Goal: Information Seeking & Learning: Check status

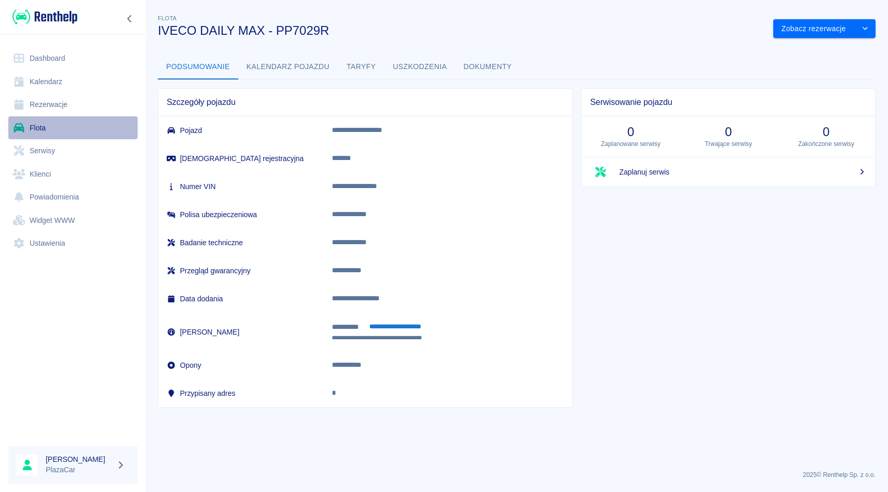
click at [42, 125] on link "Flota" at bounding box center [72, 127] width 129 height 23
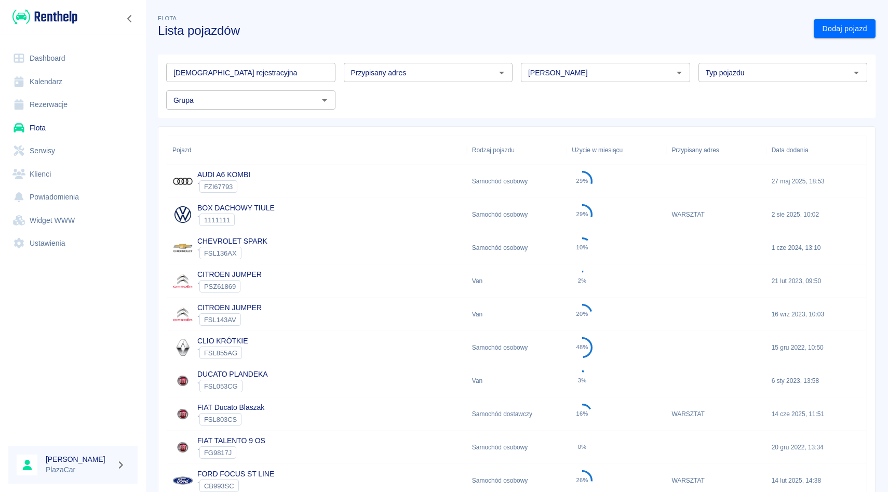
click at [581, 56] on div "[PERSON_NAME]" at bounding box center [602, 69] width 178 height 28
click at [579, 65] on div "[PERSON_NAME]" at bounding box center [605, 72] width 169 height 19
type input "p"
click at [540, 97] on li "Volkswagen" at bounding box center [605, 94] width 169 height 17
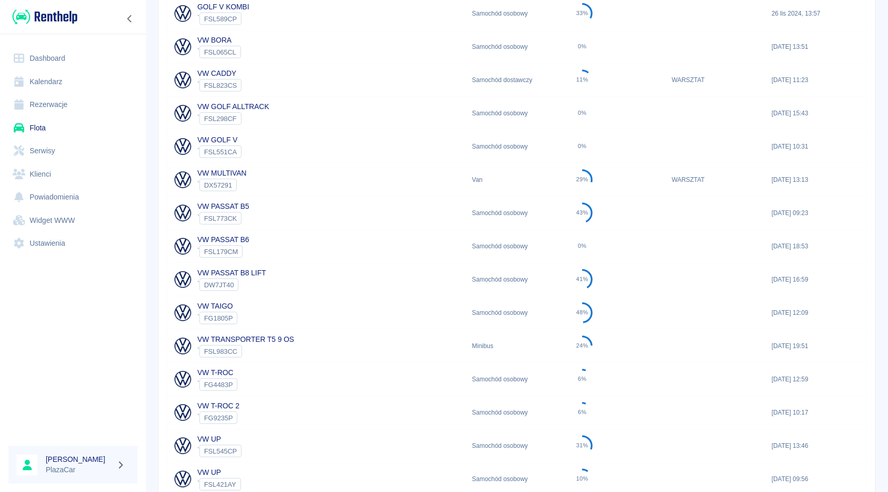
scroll to position [376, 0]
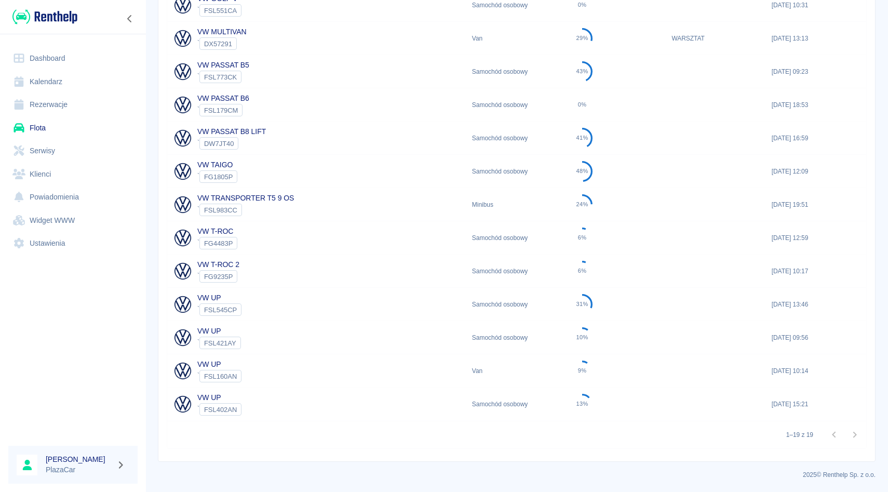
type input "Volkswagen"
click at [269, 139] on div "VW PASSAT B8 LIFT ` DW7JT40" at bounding box center [317, 138] width 300 height 33
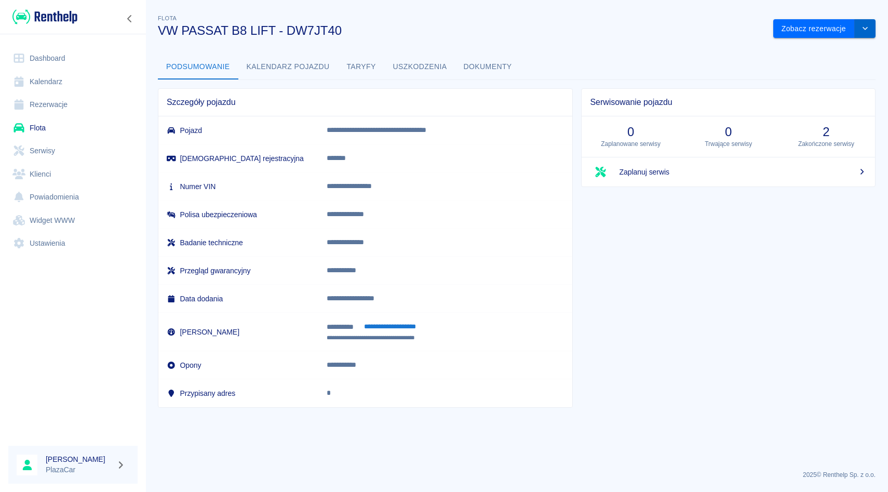
click at [866, 28] on icon "drop-down" at bounding box center [865, 28] width 5 height 3
click at [800, 40] on div "**********" at bounding box center [516, 206] width 743 height 404
click at [802, 34] on button "Zobacz rezerwacje" at bounding box center [814, 28] width 82 height 19
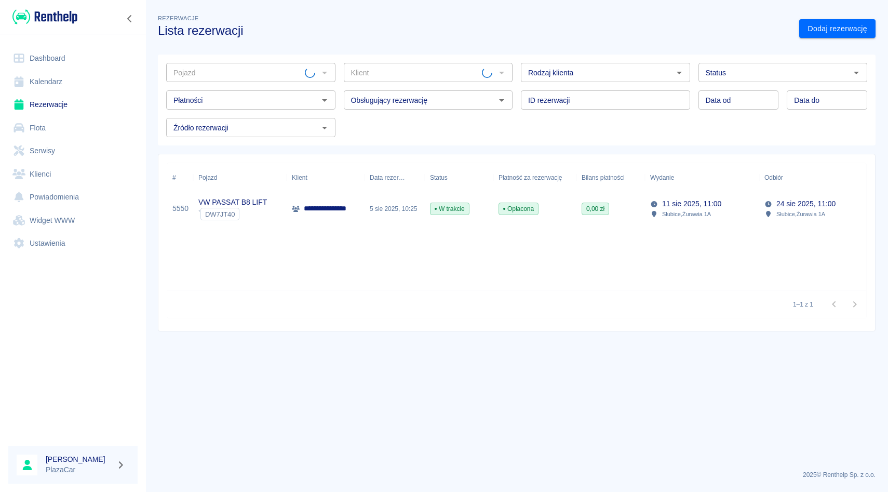
type input "VW PASSAT B8 LIFT - DW7JT40"
click at [46, 132] on link "Flota" at bounding box center [72, 127] width 129 height 23
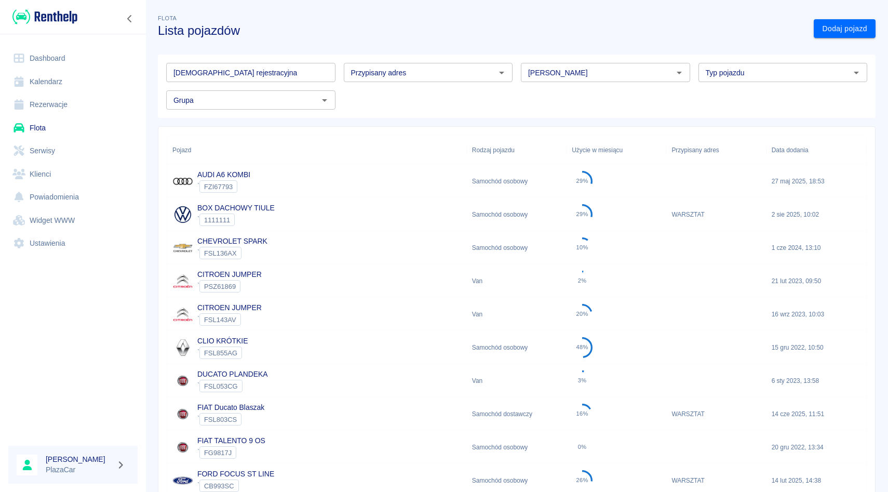
click at [596, 65] on div "[PERSON_NAME]" at bounding box center [605, 72] width 169 height 19
click at [565, 90] on li "Volkswagen" at bounding box center [605, 94] width 169 height 17
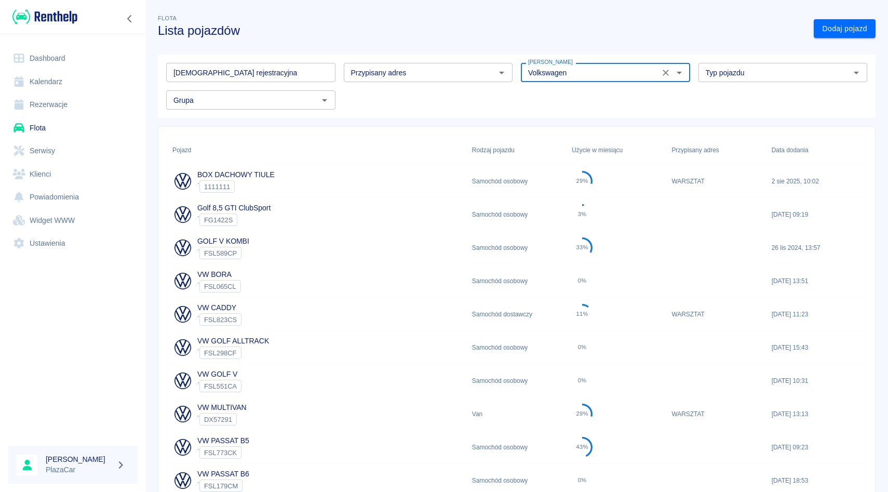
scroll to position [376, 0]
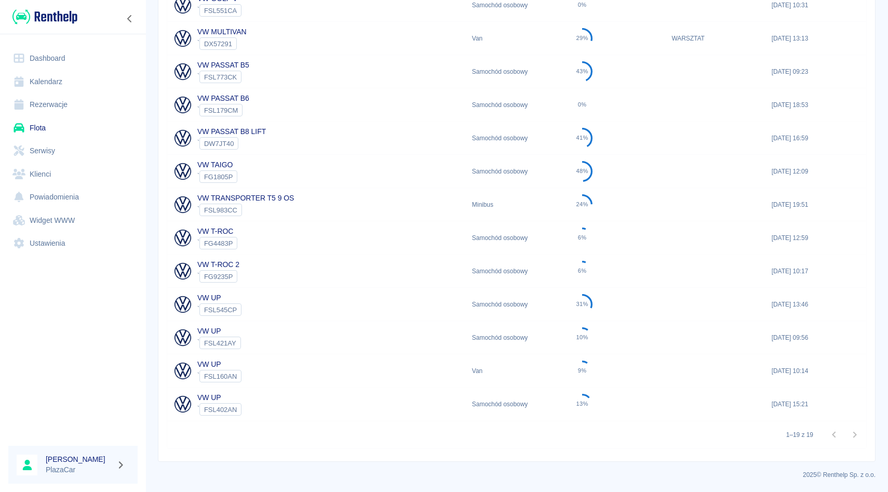
type input "Volkswagen"
click at [253, 127] on link "VW PASSAT B8 LIFT" at bounding box center [231, 131] width 69 height 8
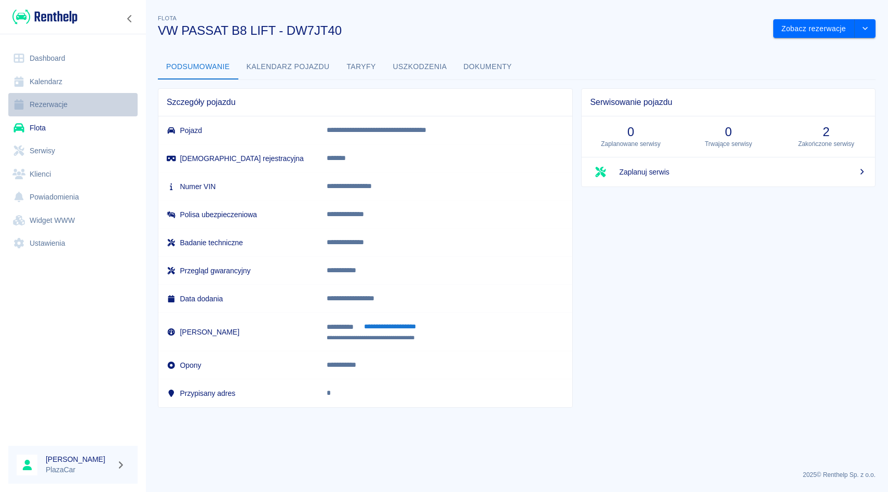
click at [44, 102] on link "Rezerwacje" at bounding box center [72, 104] width 129 height 23
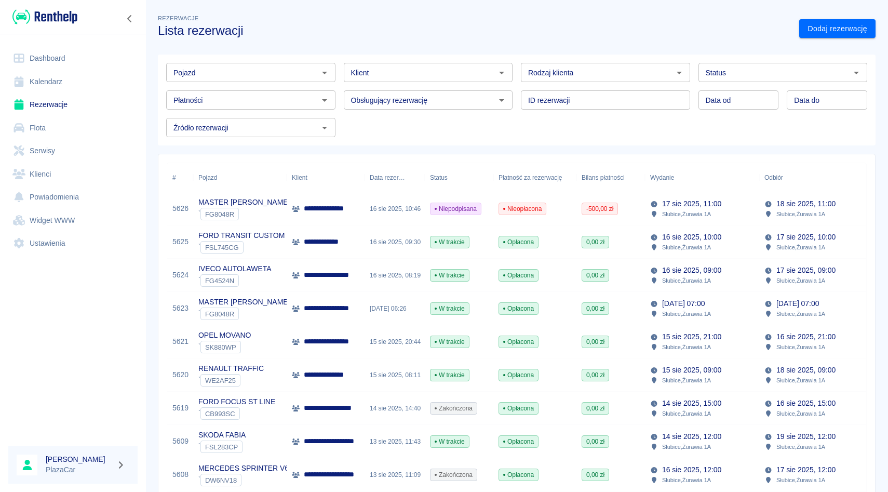
click at [339, 88] on div "Obsługujący rezerwację Obsługujący rezerwację" at bounding box center [425, 96] width 178 height 28
click at [341, 58] on div "Klient Klient" at bounding box center [425, 69] width 178 height 28
click at [340, 86] on div "Obsługujący rezerwację Obsługujący rezerwację" at bounding box center [425, 96] width 178 height 28
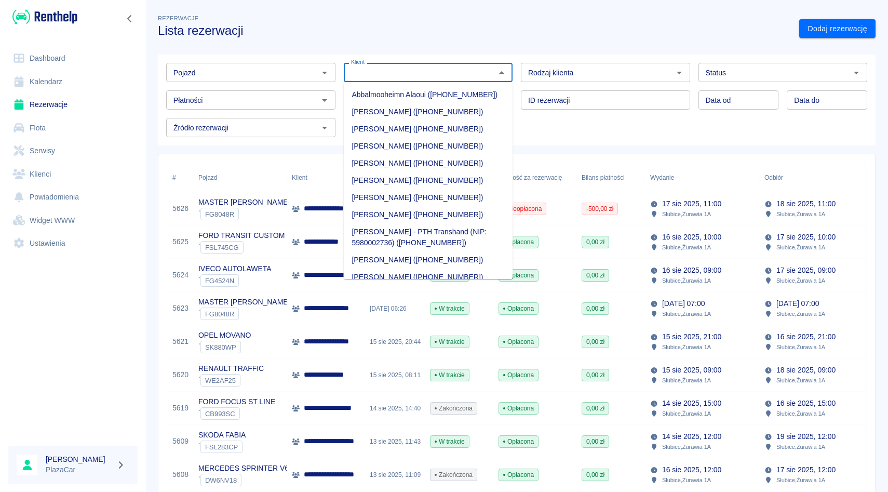
click at [408, 77] on input "Klient" at bounding box center [420, 72] width 146 height 13
type input "n"
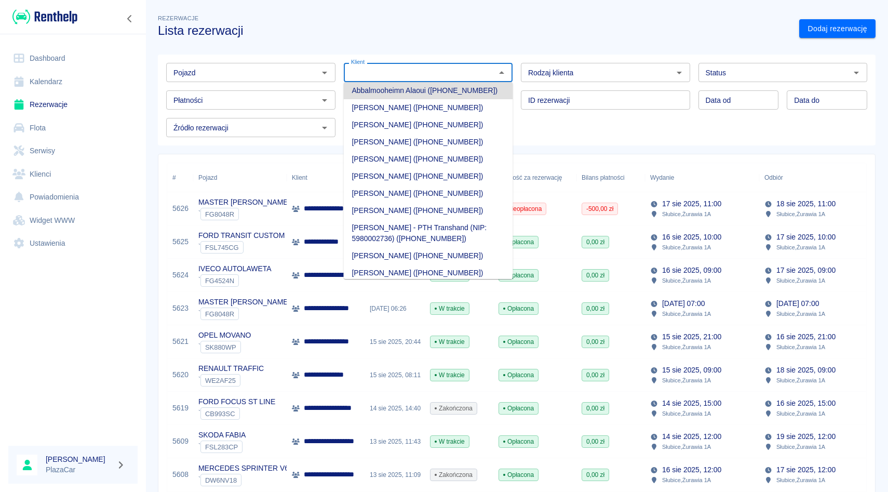
scroll to position [43047, 0]
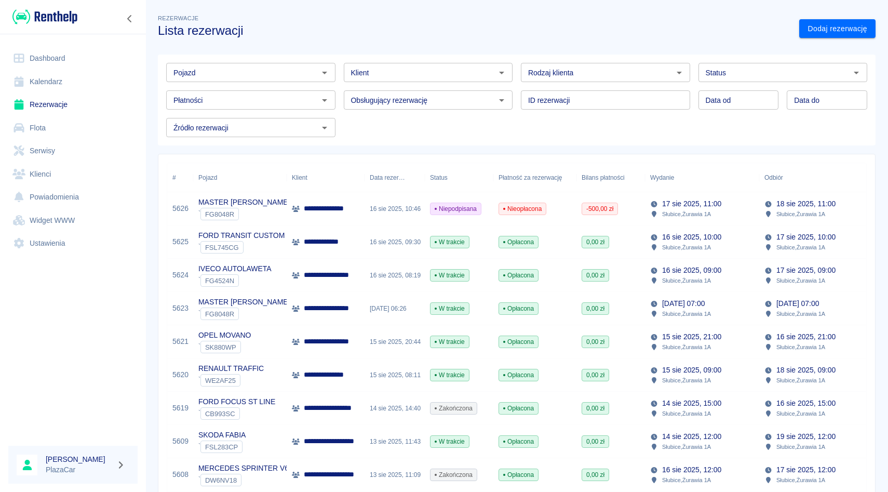
click at [569, 136] on div "Pojazd Pojazd Klient Klient Rodzaj klienta Rodzaj klienta Status Status Płatnoś…" at bounding box center [513, 96] width 710 height 83
click at [247, 64] on div "Pojazd" at bounding box center [250, 72] width 169 height 19
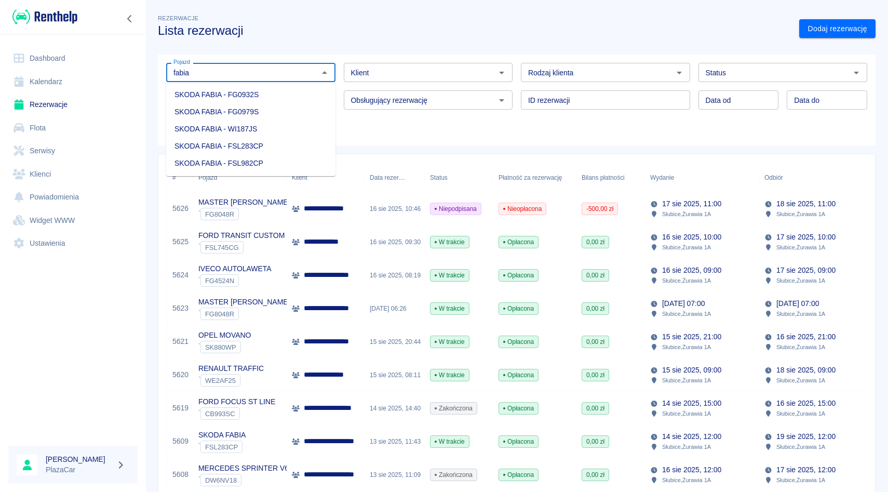
type input "fabia"
click at [337, 34] on h3 "Lista rezerwacji" at bounding box center [474, 30] width 633 height 15
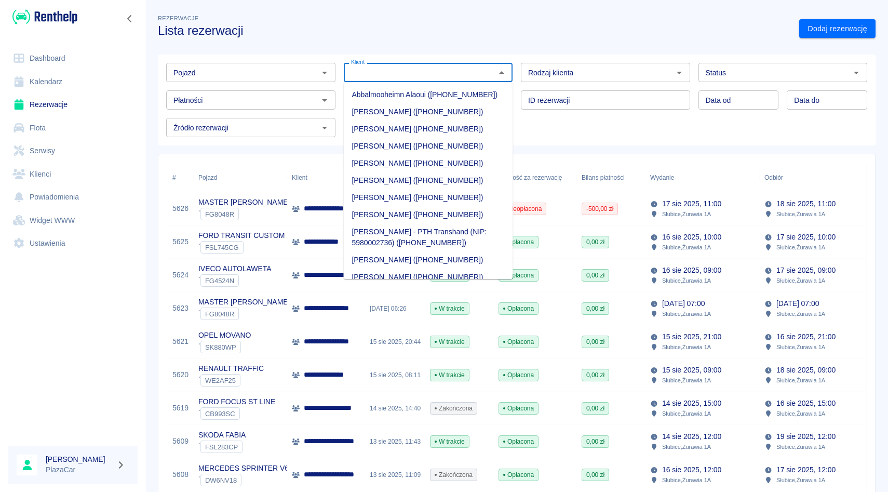
click at [399, 72] on input "Klient" at bounding box center [420, 72] width 146 height 13
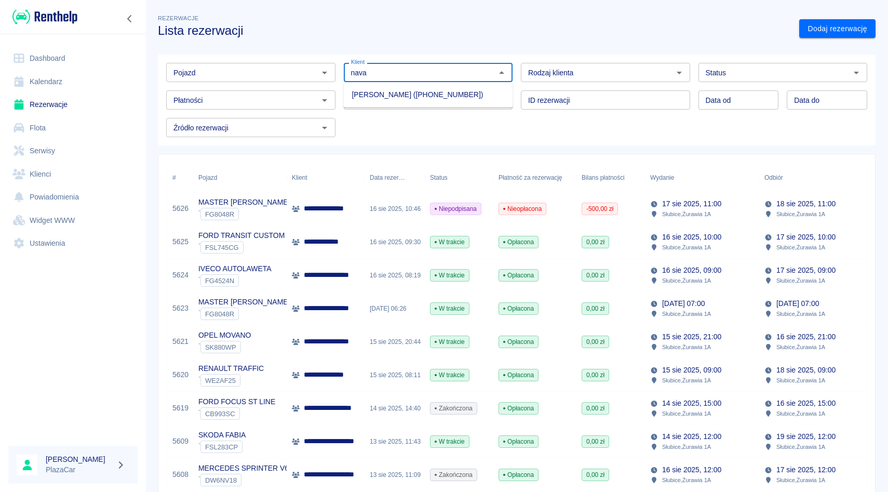
click at [421, 89] on li "[PERSON_NAME] ([PHONE_NUMBER])" at bounding box center [428, 94] width 169 height 17
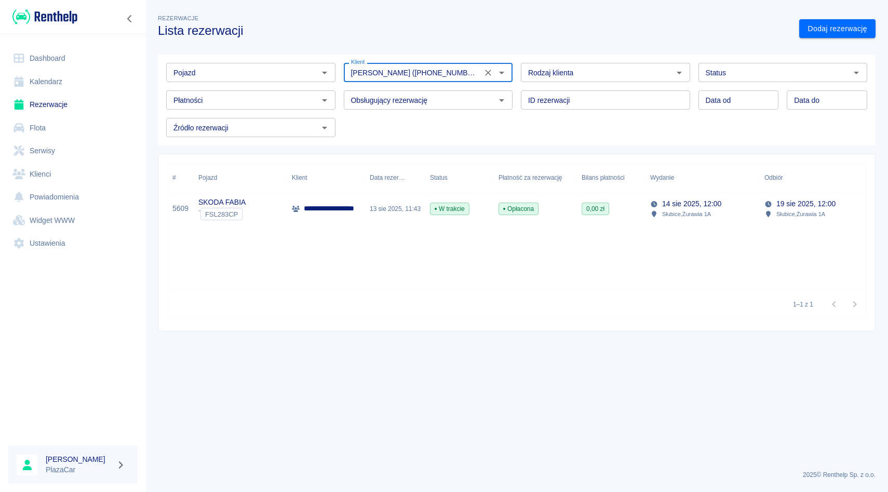
type input "[PERSON_NAME] ([PHONE_NUMBER])"
click at [489, 70] on icon "Wyczyść" at bounding box center [488, 73] width 10 height 10
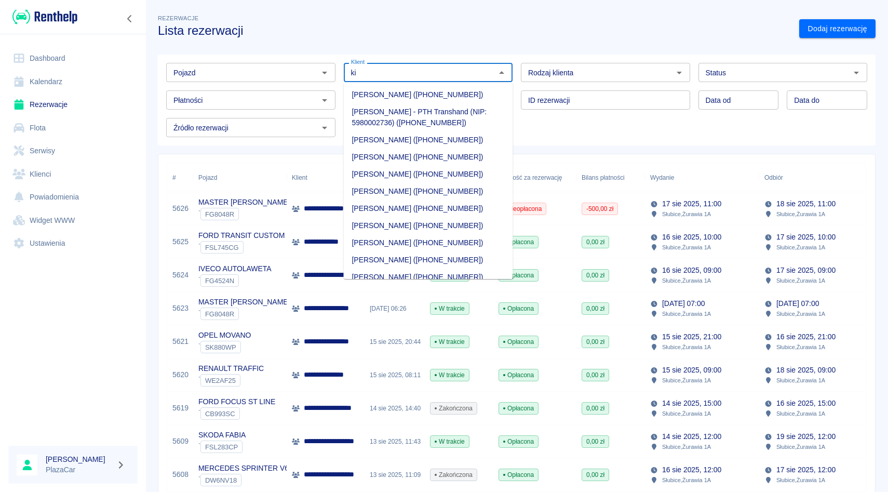
type input "k"
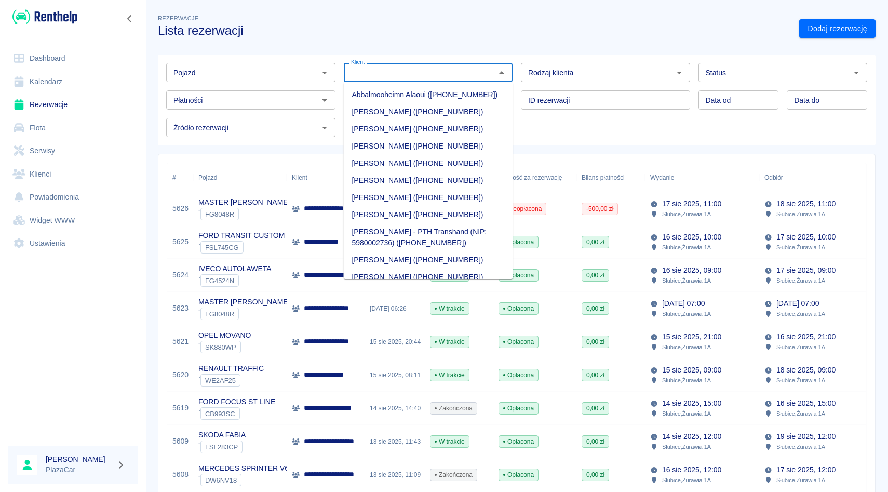
click at [266, 72] on input "Pojazd" at bounding box center [242, 72] width 146 height 13
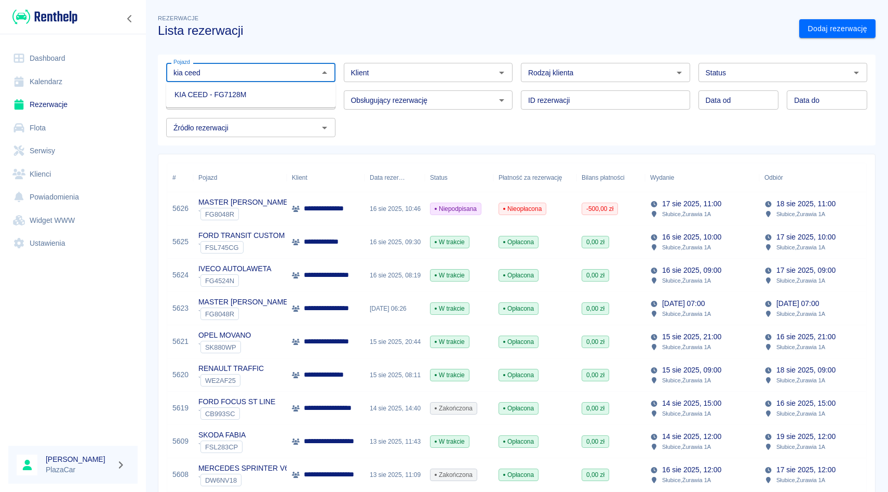
click at [212, 91] on li "KIA CEED - FG7128M" at bounding box center [250, 94] width 169 height 17
type input "KIA CEED - FG7128M"
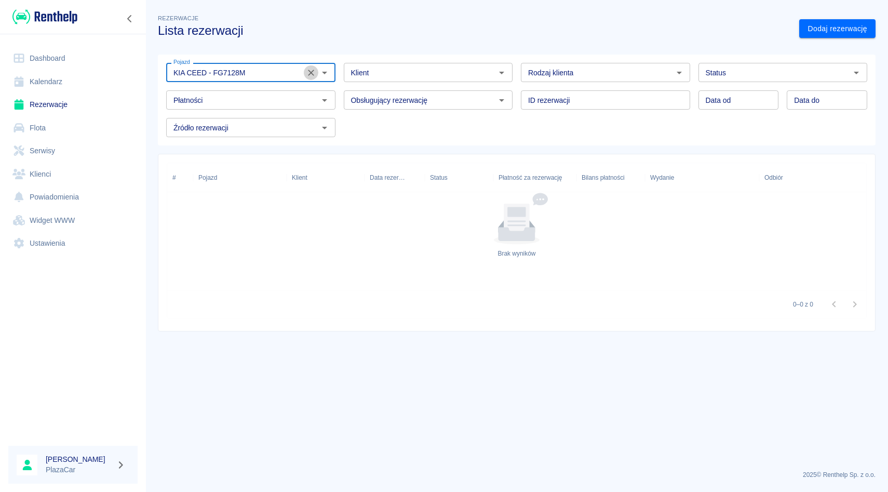
click at [314, 78] on button "Wyczyść" at bounding box center [311, 72] width 15 height 15
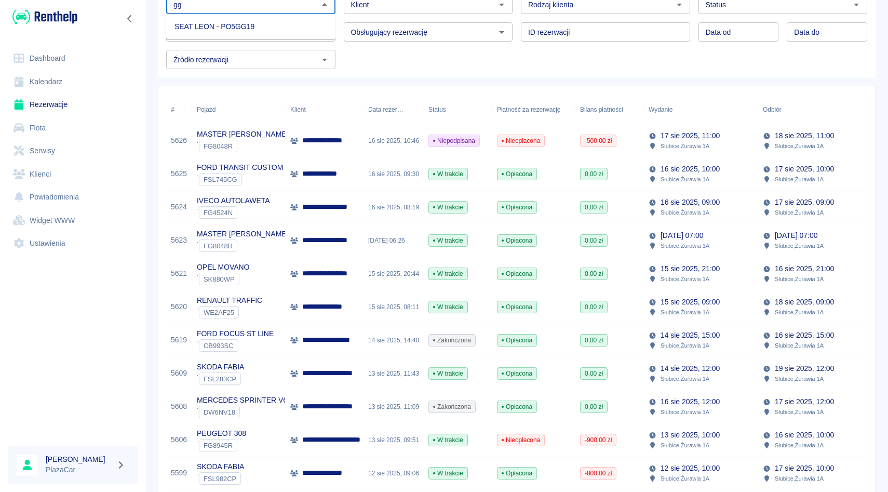
type input "g"
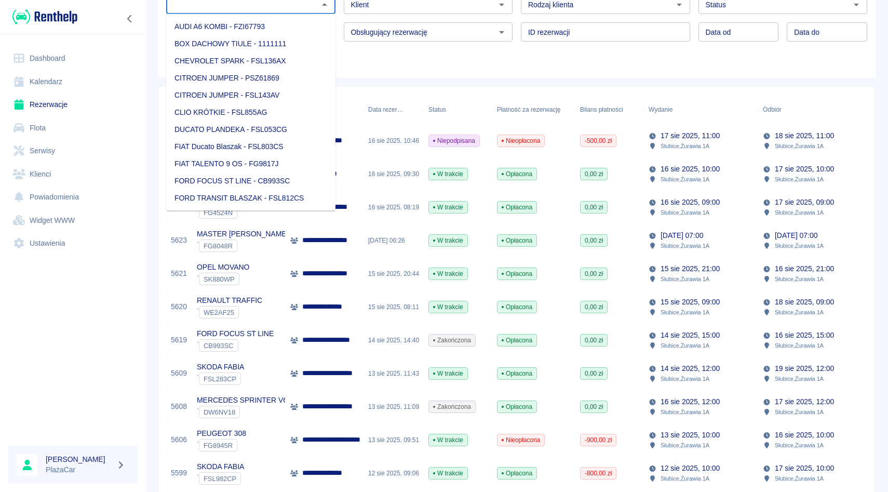
click at [483, 69] on div "Pojazd Pojazd Klient Klient Rodzaj klienta Rodzaj klienta Status Status Płatnoś…" at bounding box center [517, 31] width 718 height 91
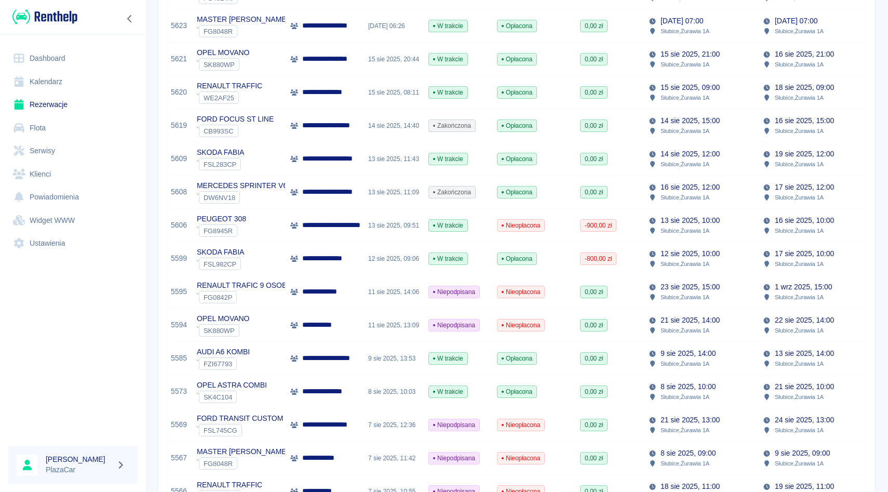
scroll to position [422, 0]
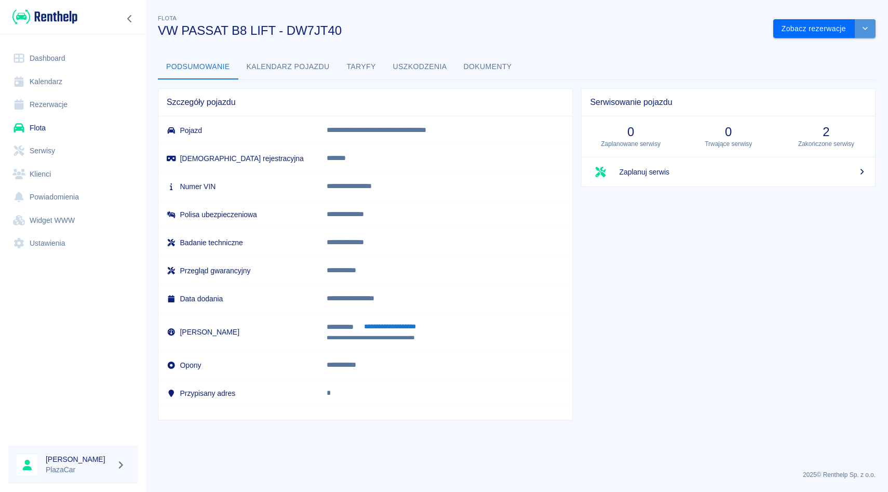
click at [865, 26] on icon "drop-down" at bounding box center [865, 28] width 8 height 7
click at [825, 48] on li "Zaktualizuj dane pojazdu" at bounding box center [825, 50] width 97 height 17
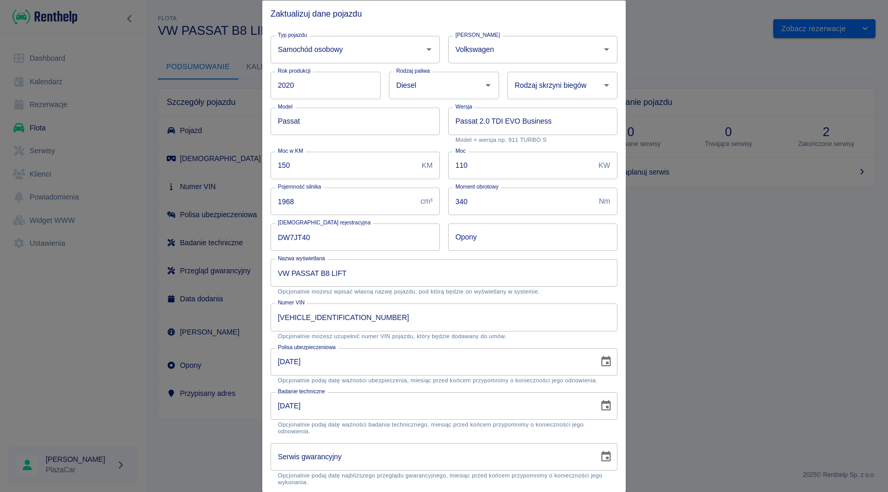
click at [735, 128] on div at bounding box center [444, 246] width 888 height 492
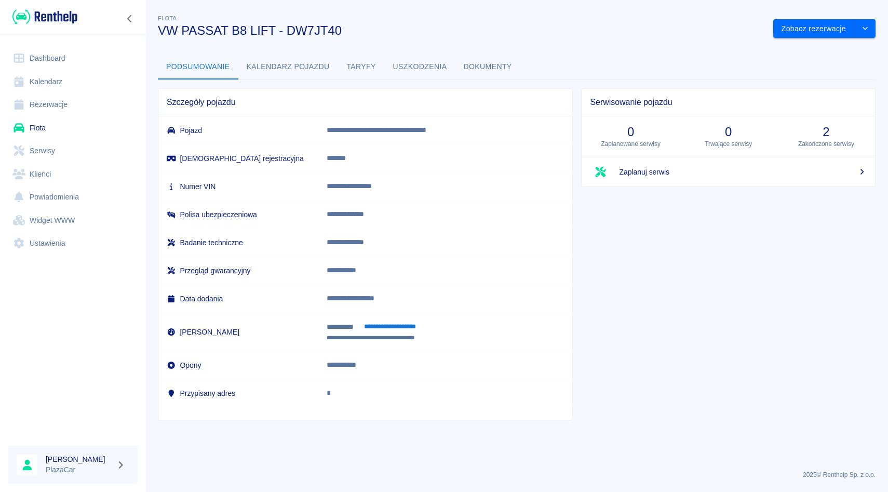
click at [60, 109] on link "Rezerwacje" at bounding box center [72, 104] width 129 height 23
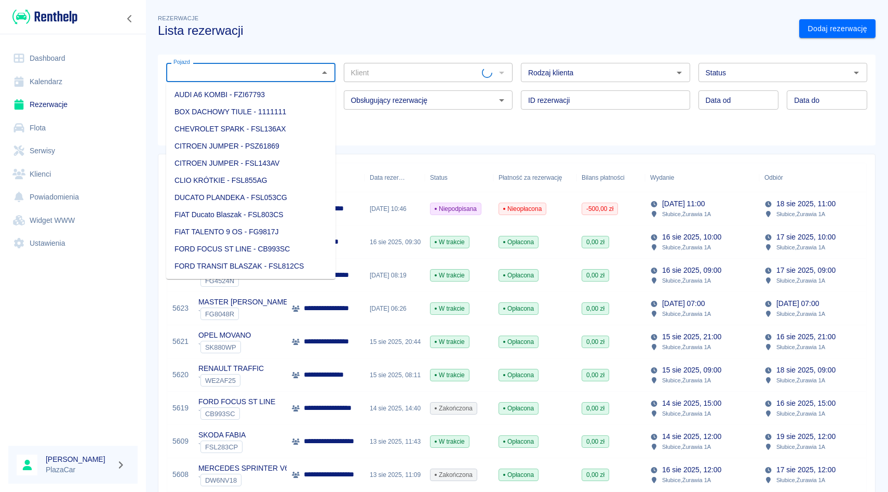
click at [226, 76] on input "Pojazd" at bounding box center [242, 72] width 146 height 13
click at [342, 88] on div "Obsługujący rezerwację Obsługujący rezerwację" at bounding box center [425, 96] width 178 height 28
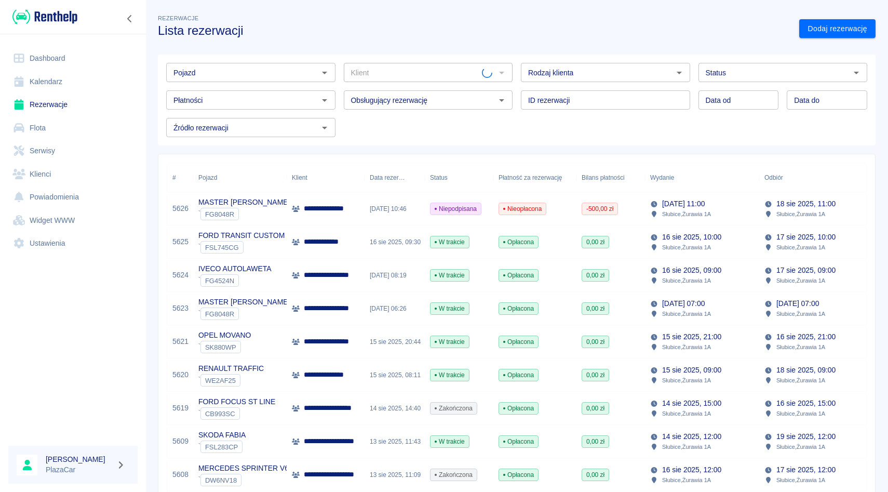
click at [251, 81] on div "Pojazd" at bounding box center [250, 72] width 169 height 19
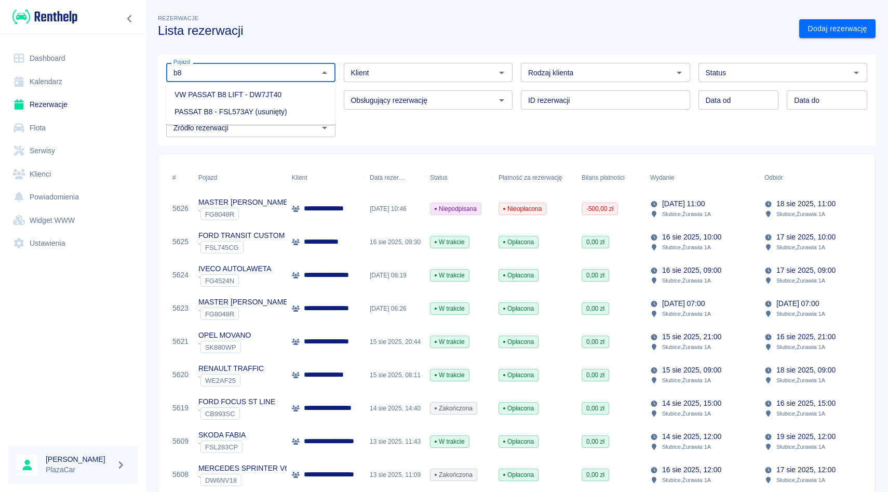
type input "b"
click at [244, 96] on li "FORD FOCUS ST LINE - CB993SC" at bounding box center [250, 94] width 169 height 17
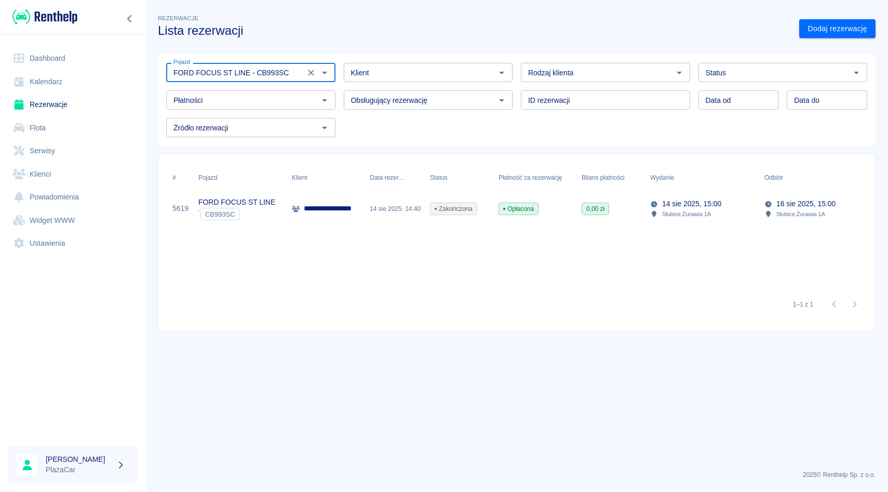
type input "FORD FOCUS ST LINE - CB993SC"
click at [314, 66] on div at bounding box center [317, 72] width 27 height 15
click at [313, 76] on icon "Wyczyść" at bounding box center [311, 73] width 10 height 10
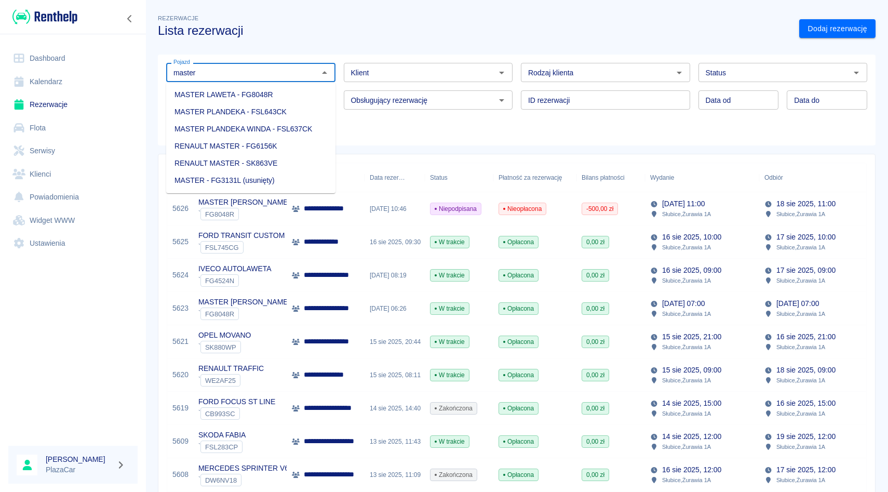
click at [232, 90] on li "MASTER LAWETA - FG8048R" at bounding box center [250, 94] width 169 height 17
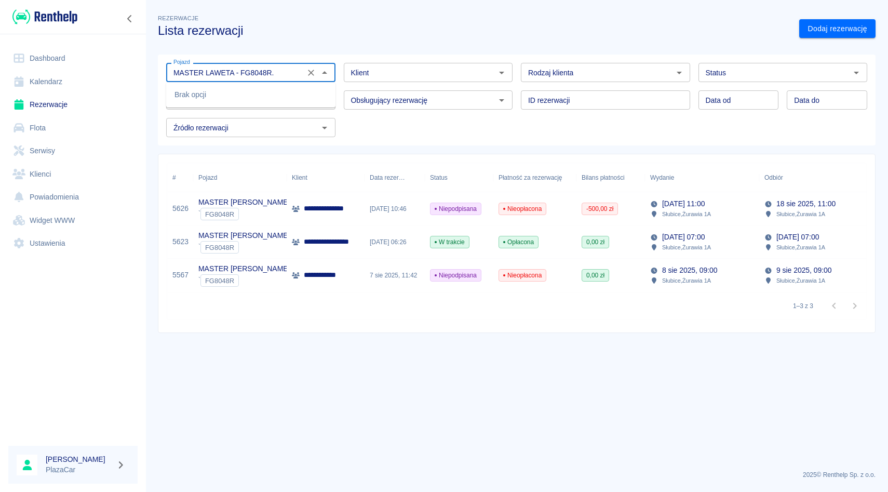
type input "MASTER LAWETA - FG8048R"
click at [311, 66] on button "Wyczyść" at bounding box center [311, 72] width 15 height 15
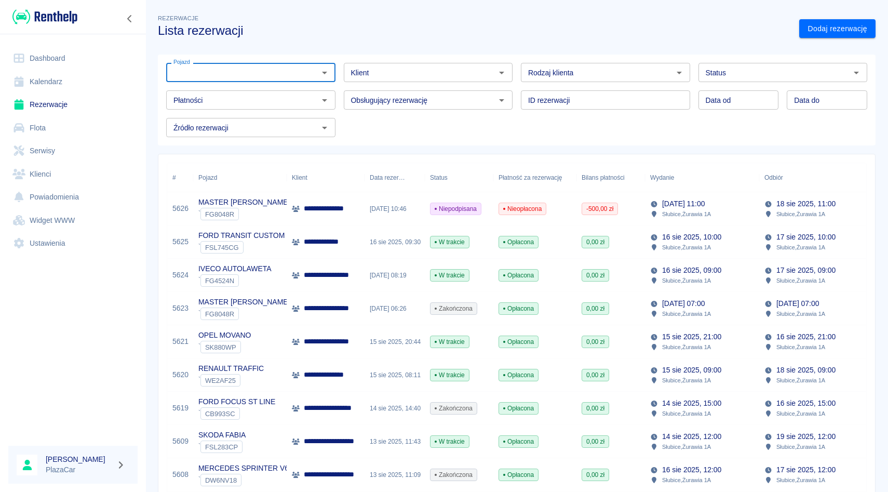
click at [372, 73] on input "Klient" at bounding box center [420, 72] width 146 height 13
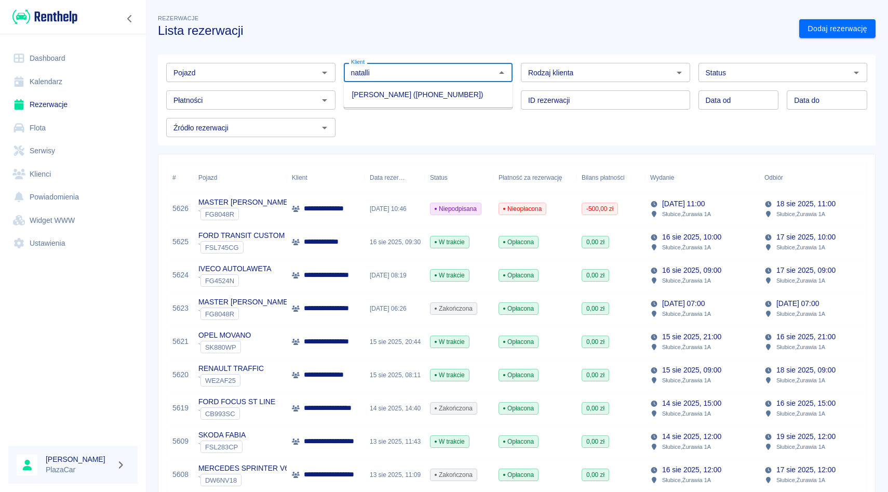
click at [376, 100] on li "[PERSON_NAME] ([PHONE_NUMBER])" at bounding box center [428, 94] width 169 height 17
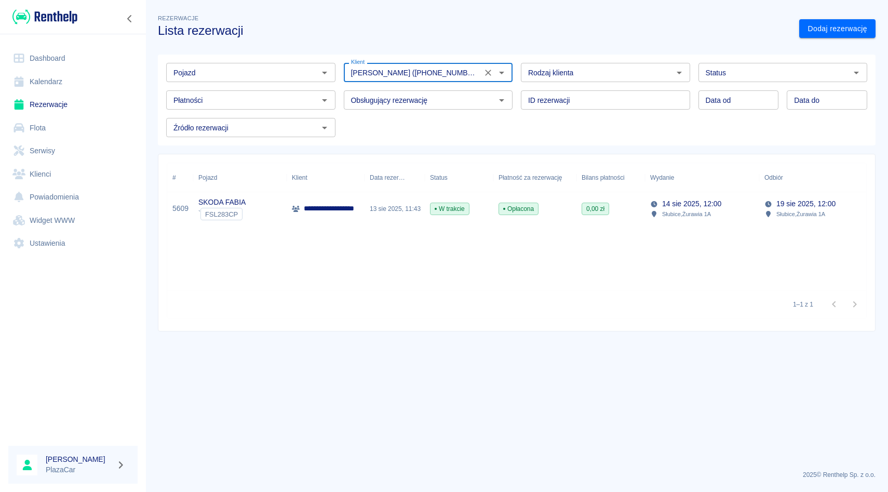
type input "[PERSON_NAME] ([PHONE_NUMBER])"
click at [338, 220] on div "**********" at bounding box center [326, 208] width 78 height 33
